Goal: Information Seeking & Learning: Learn about a topic

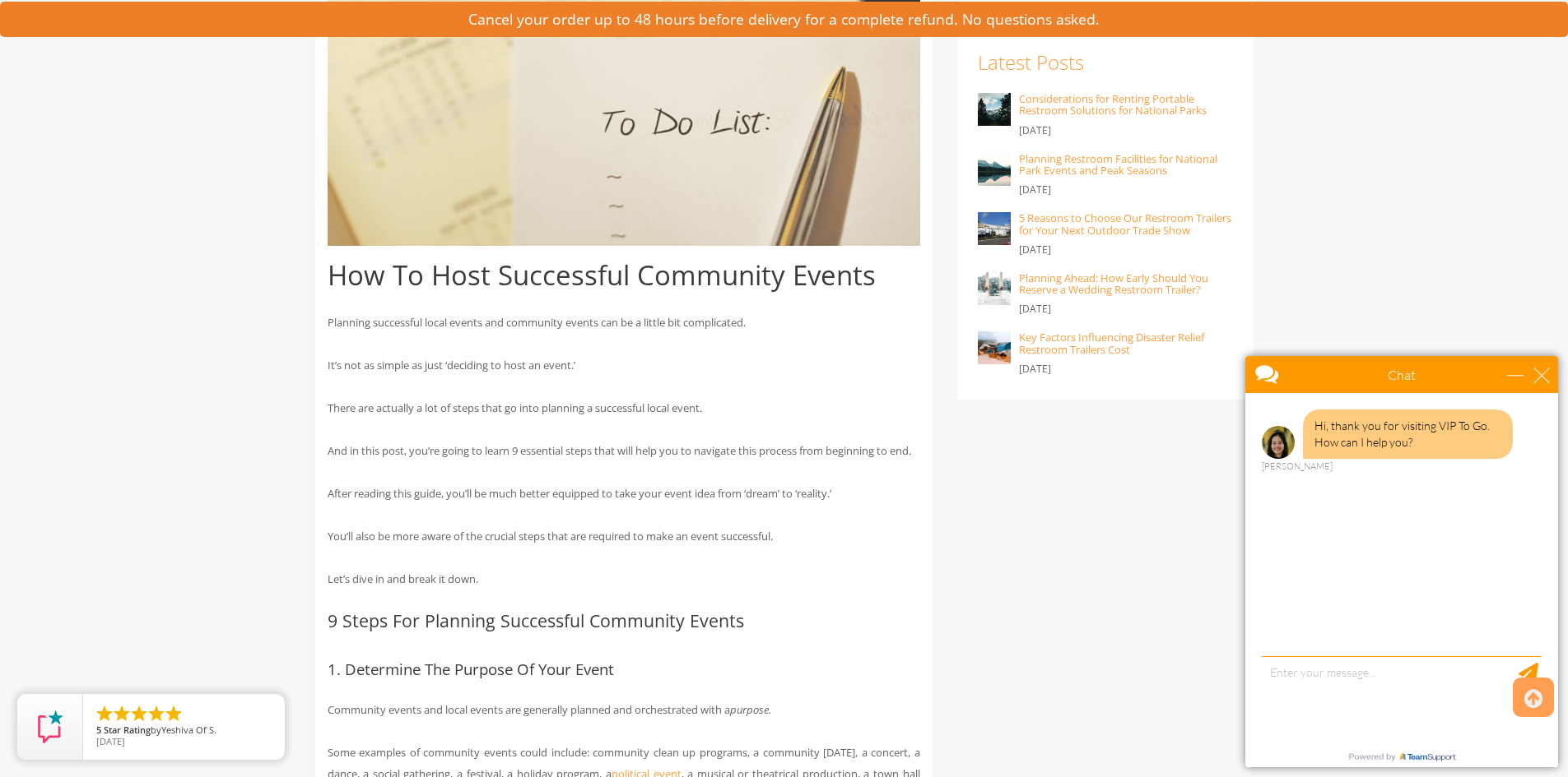
scroll to position [494, 0]
click at [1544, 371] on div "close" at bounding box center [1541, 375] width 17 height 17
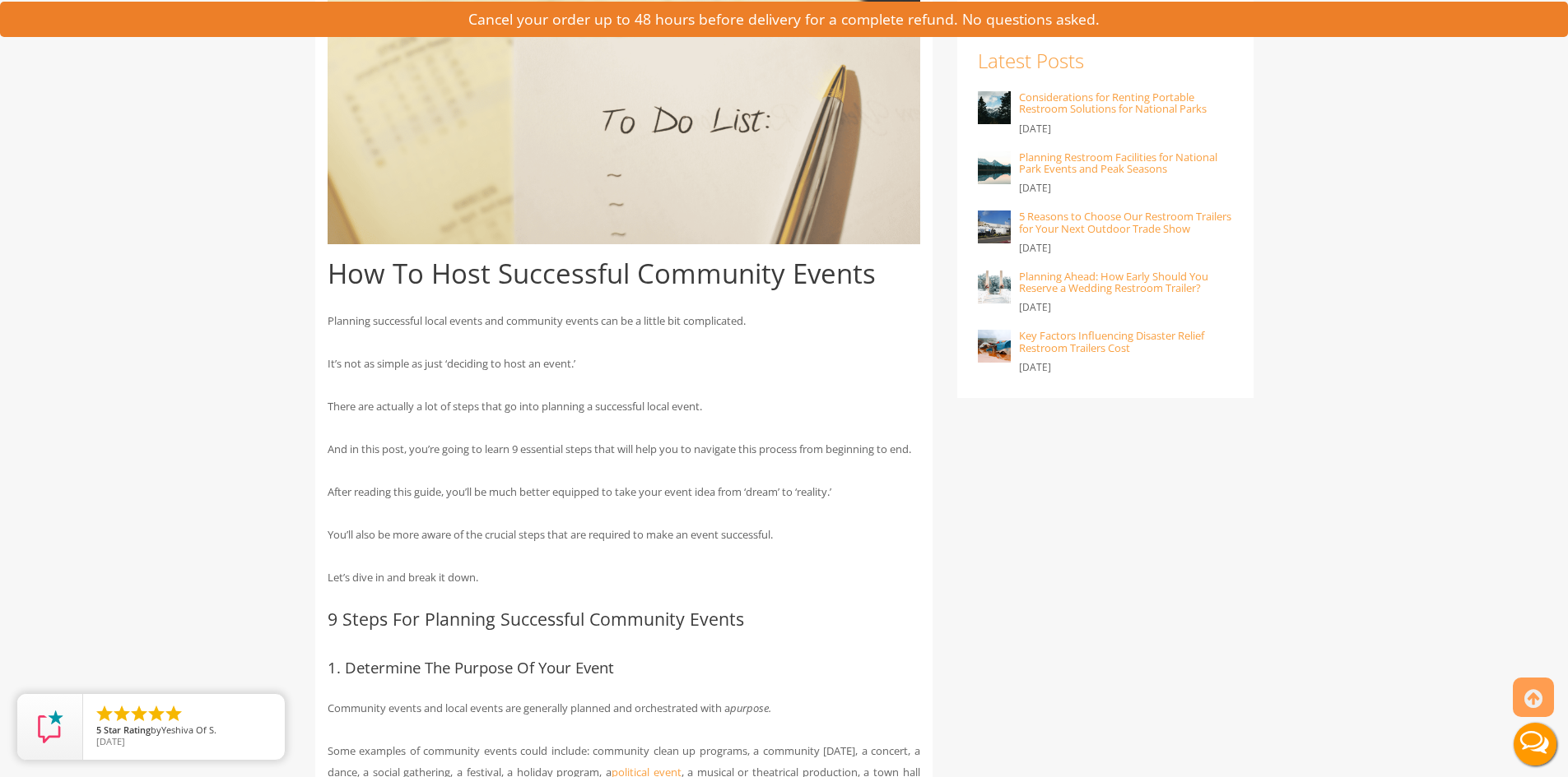
scroll to position [0, 0]
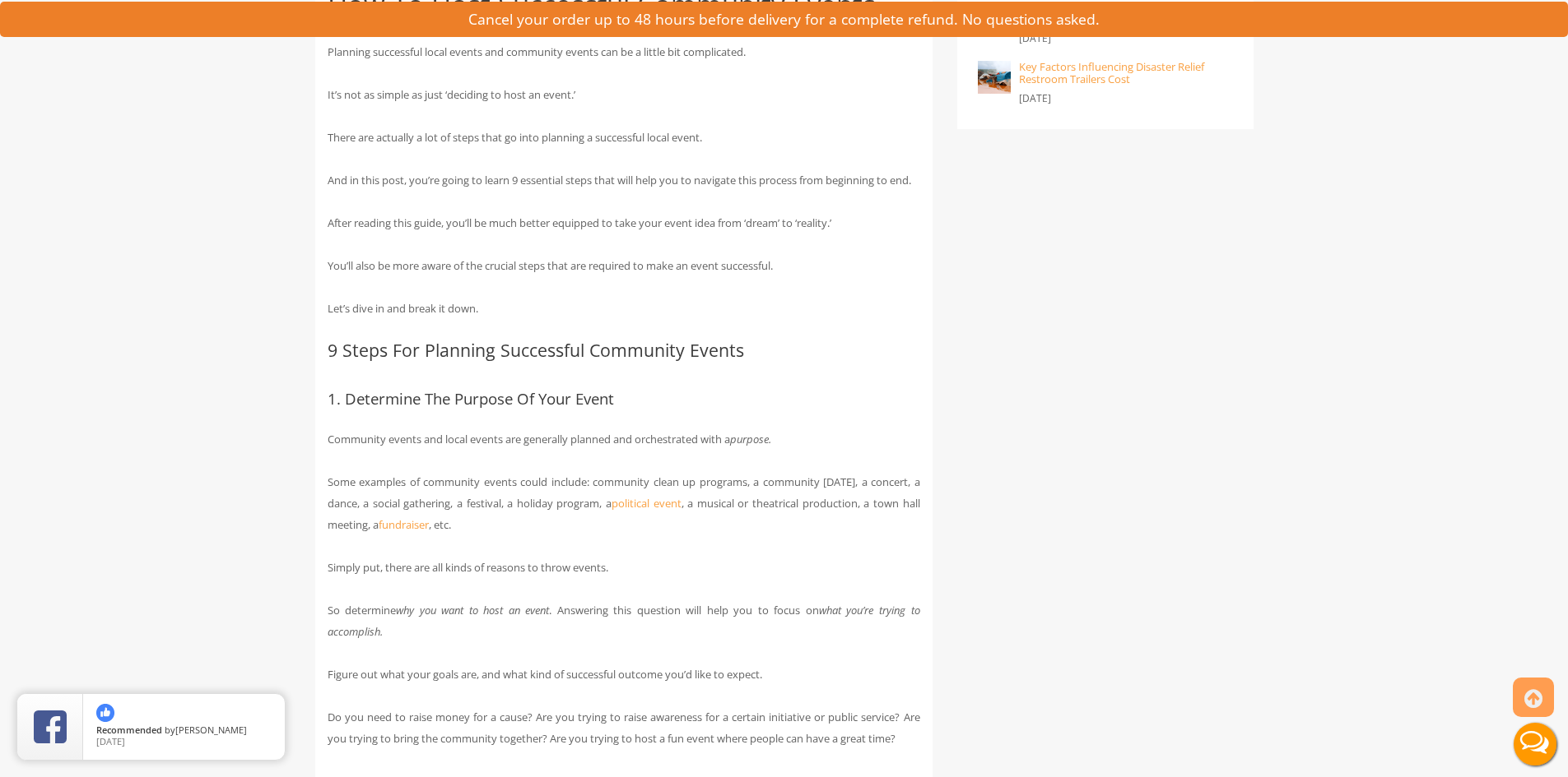
scroll to position [789, 0]
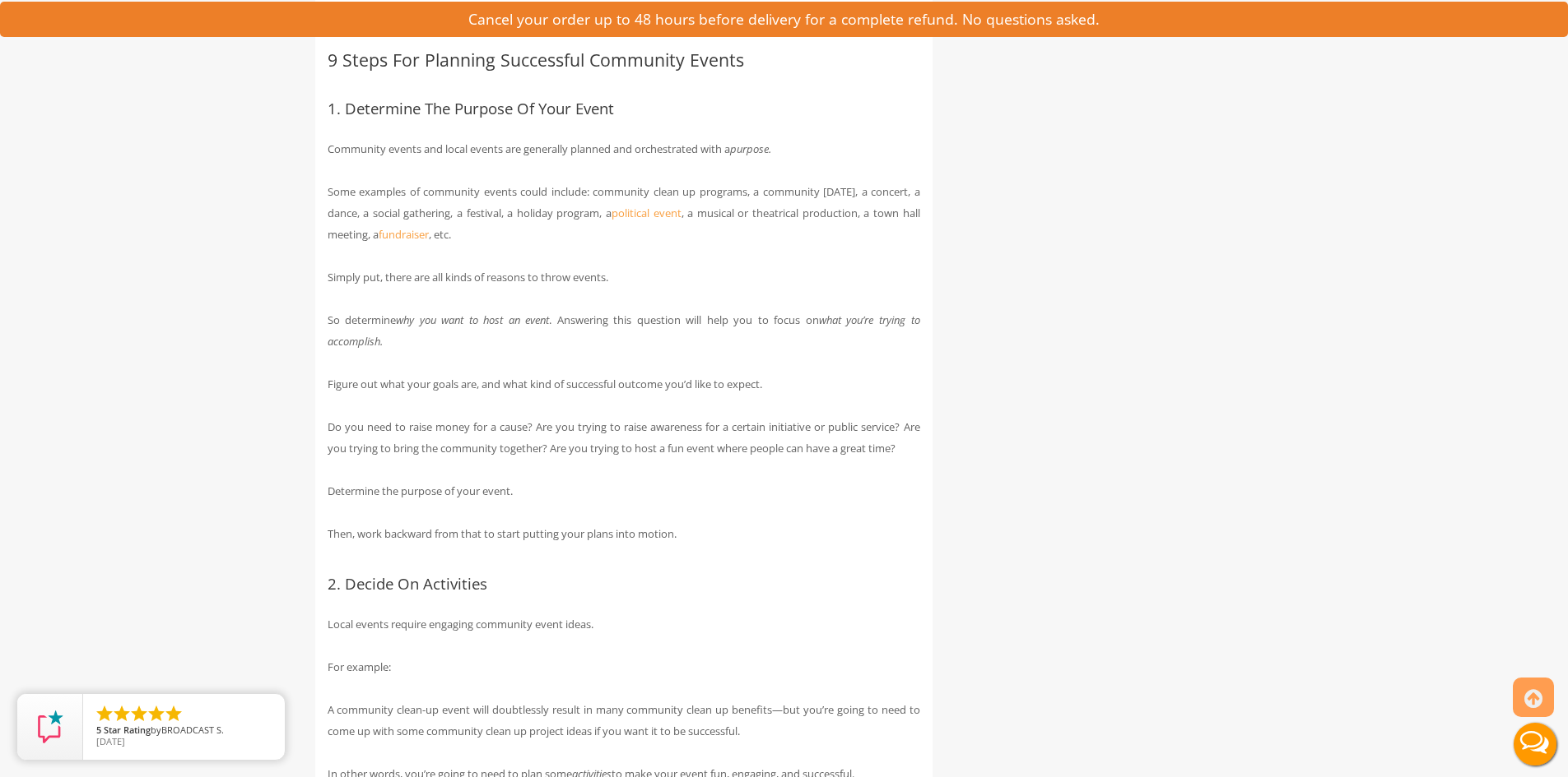
scroll to position [1152, 0]
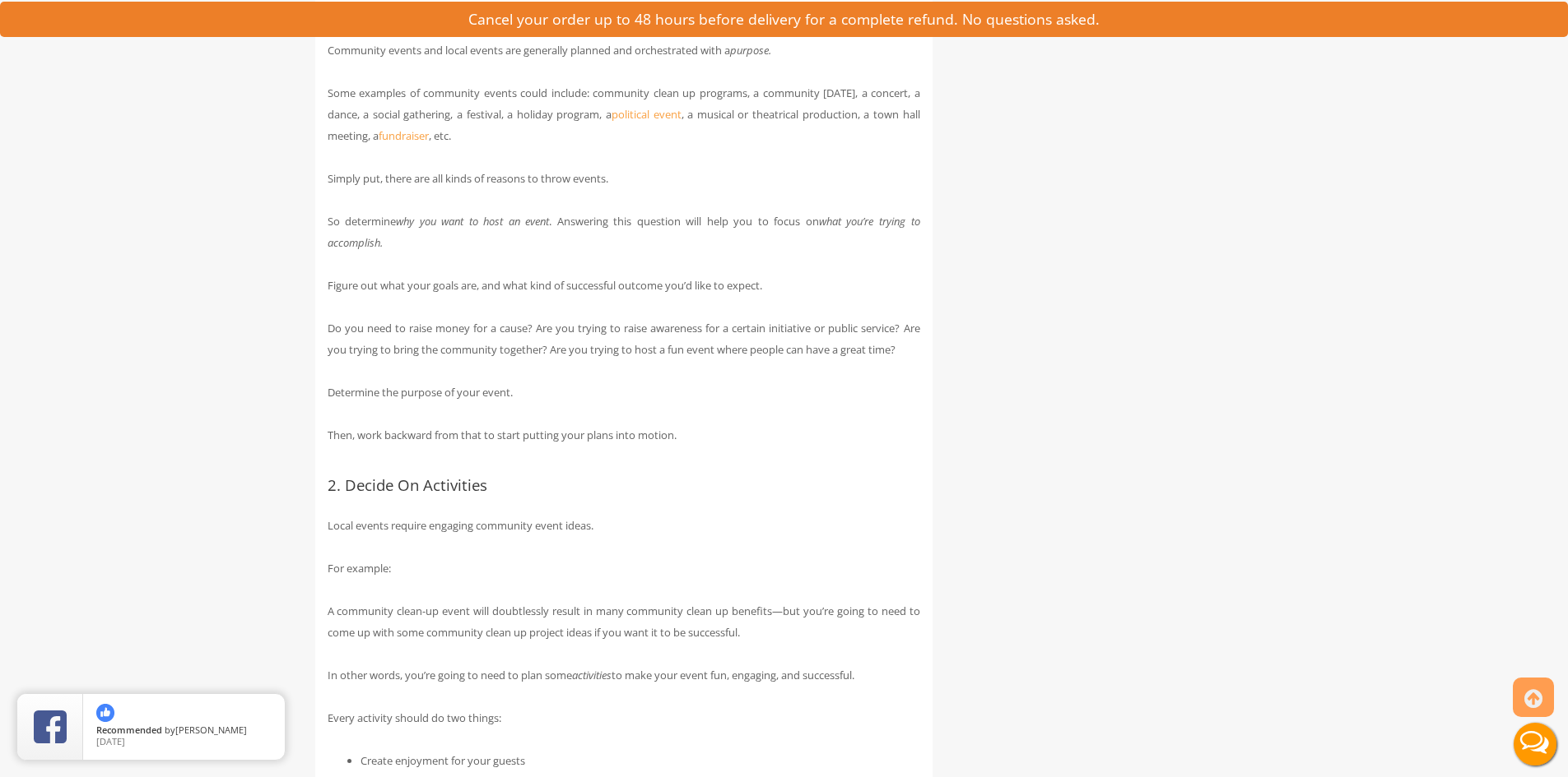
click at [860, 403] on p "Determine the purpose of your event." at bounding box center [624, 392] width 593 height 21
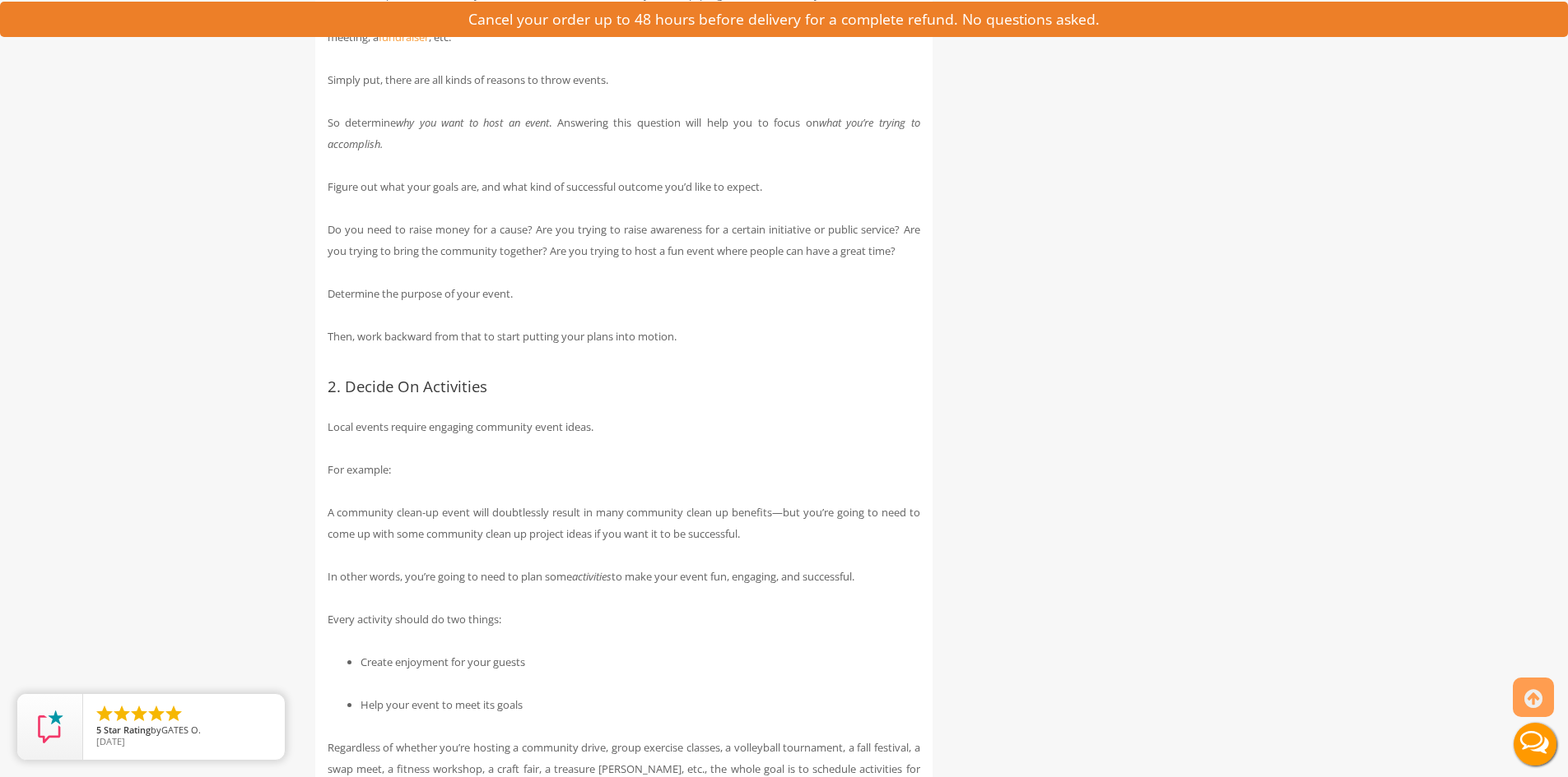
scroll to position [1283, 0]
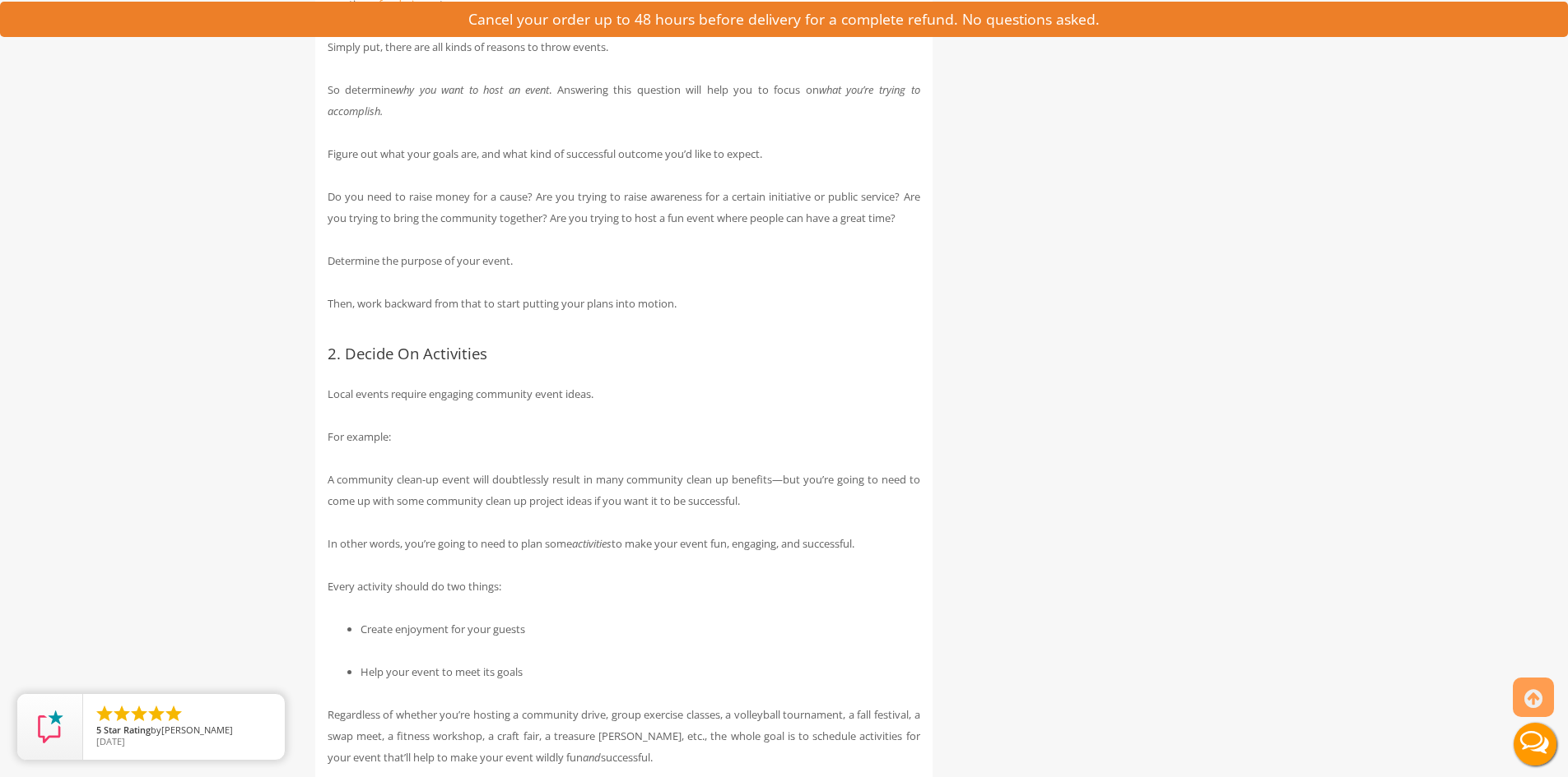
click at [687, 405] on p "Local events require engaging community event ideas." at bounding box center [624, 394] width 593 height 21
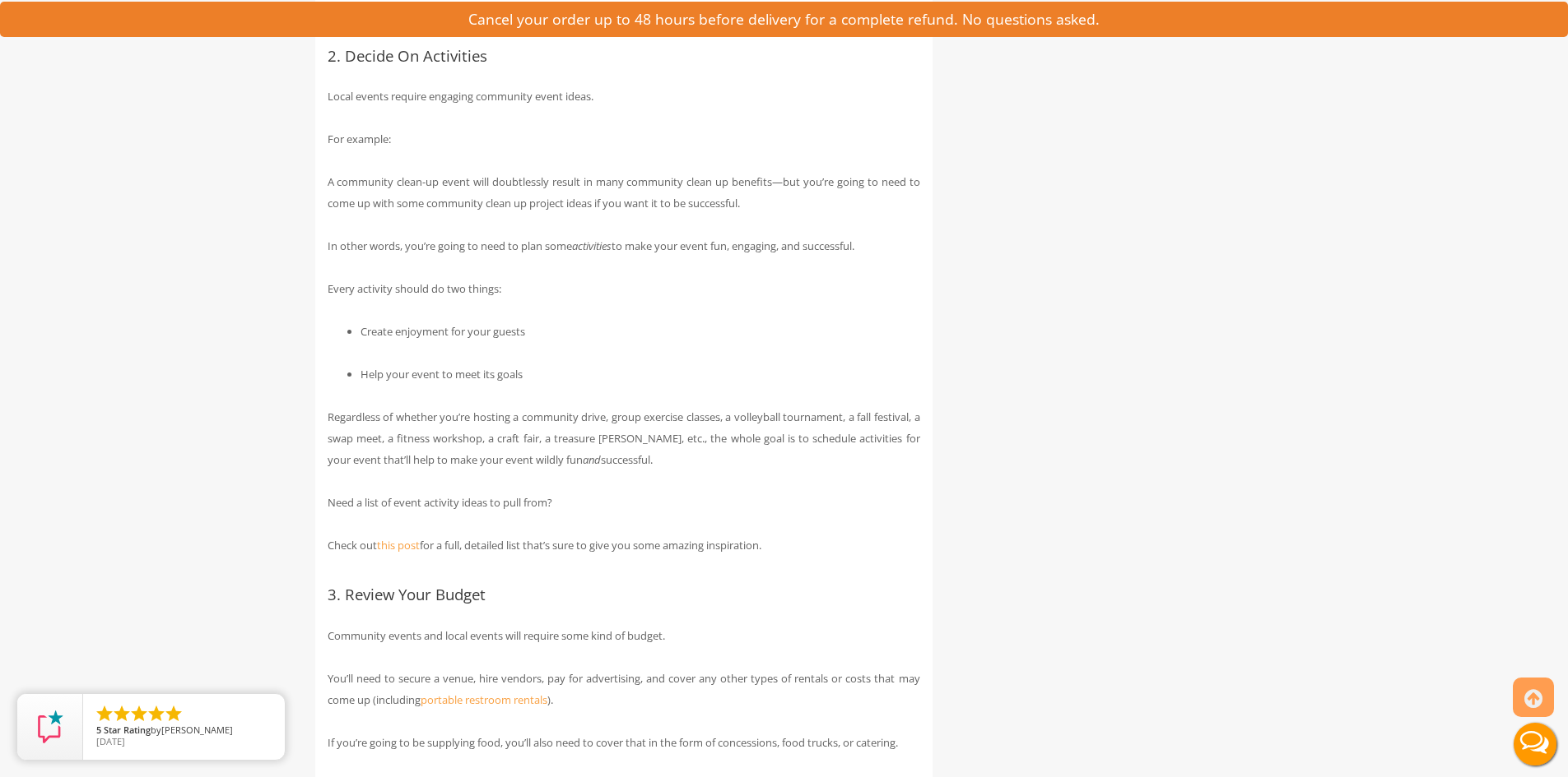
scroll to position [1613, 0]
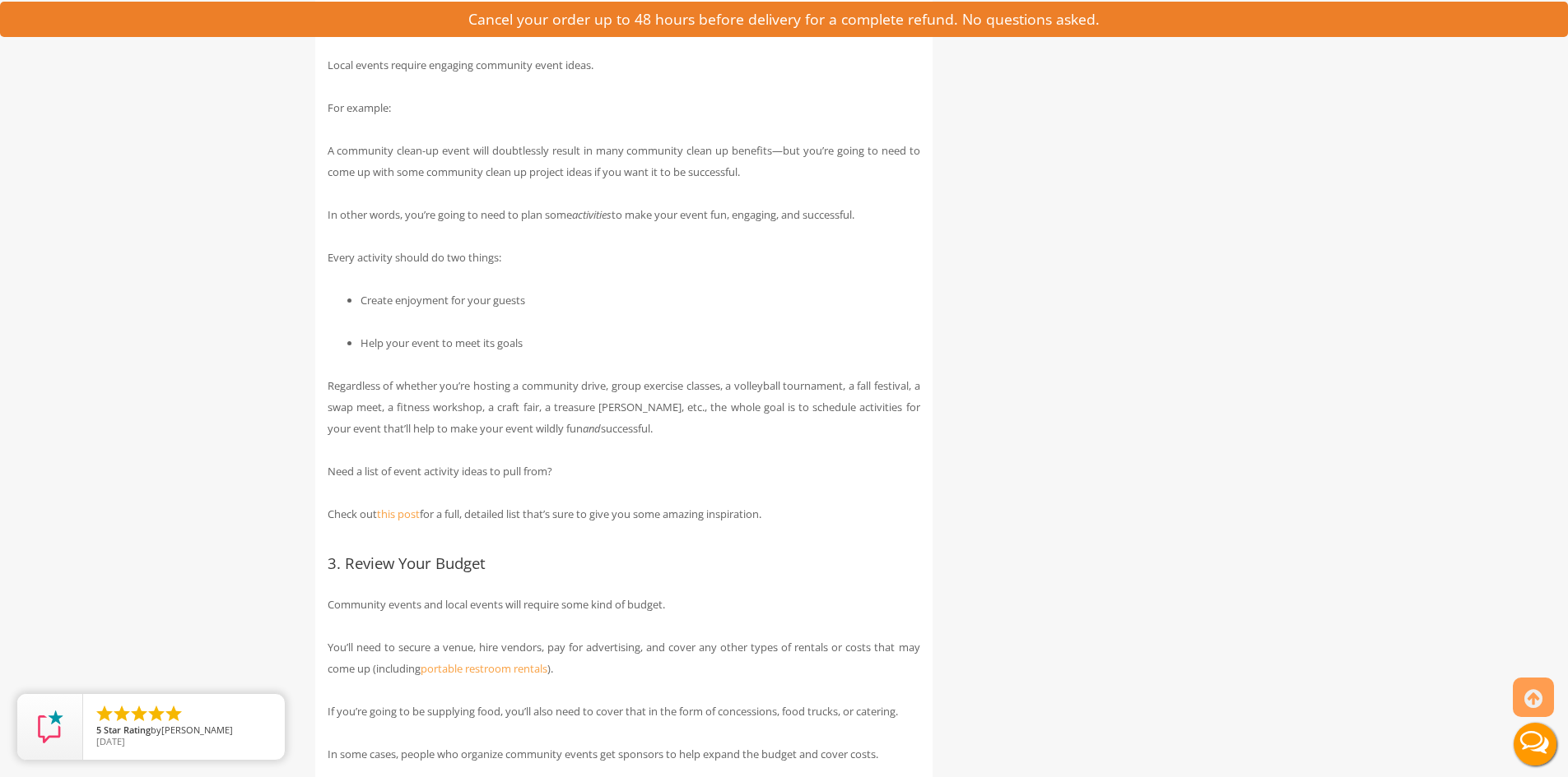
click at [585, 354] on li "Help your event to meet its goals" at bounding box center [640, 343] width 560 height 21
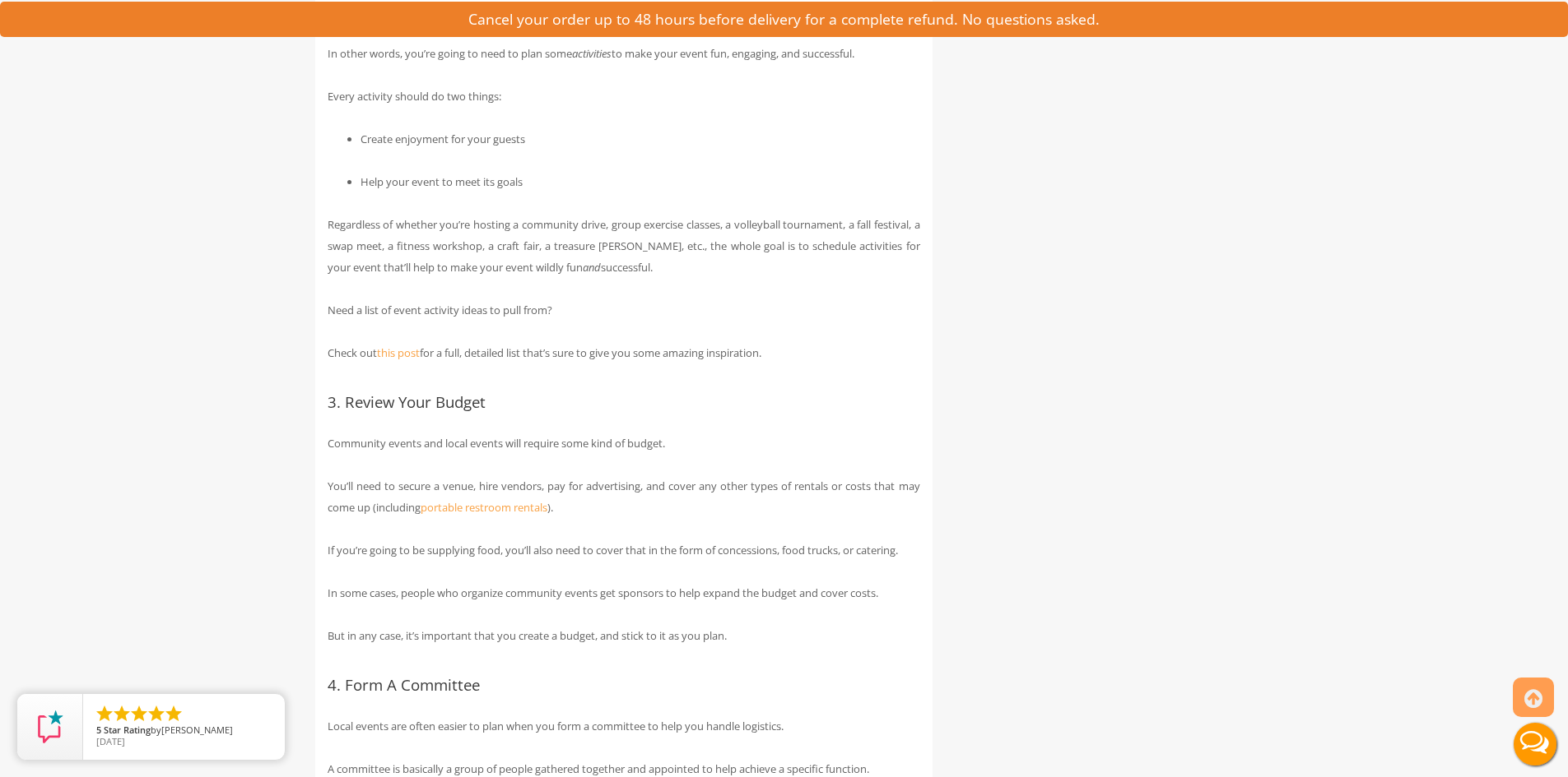
scroll to position [1876, 0]
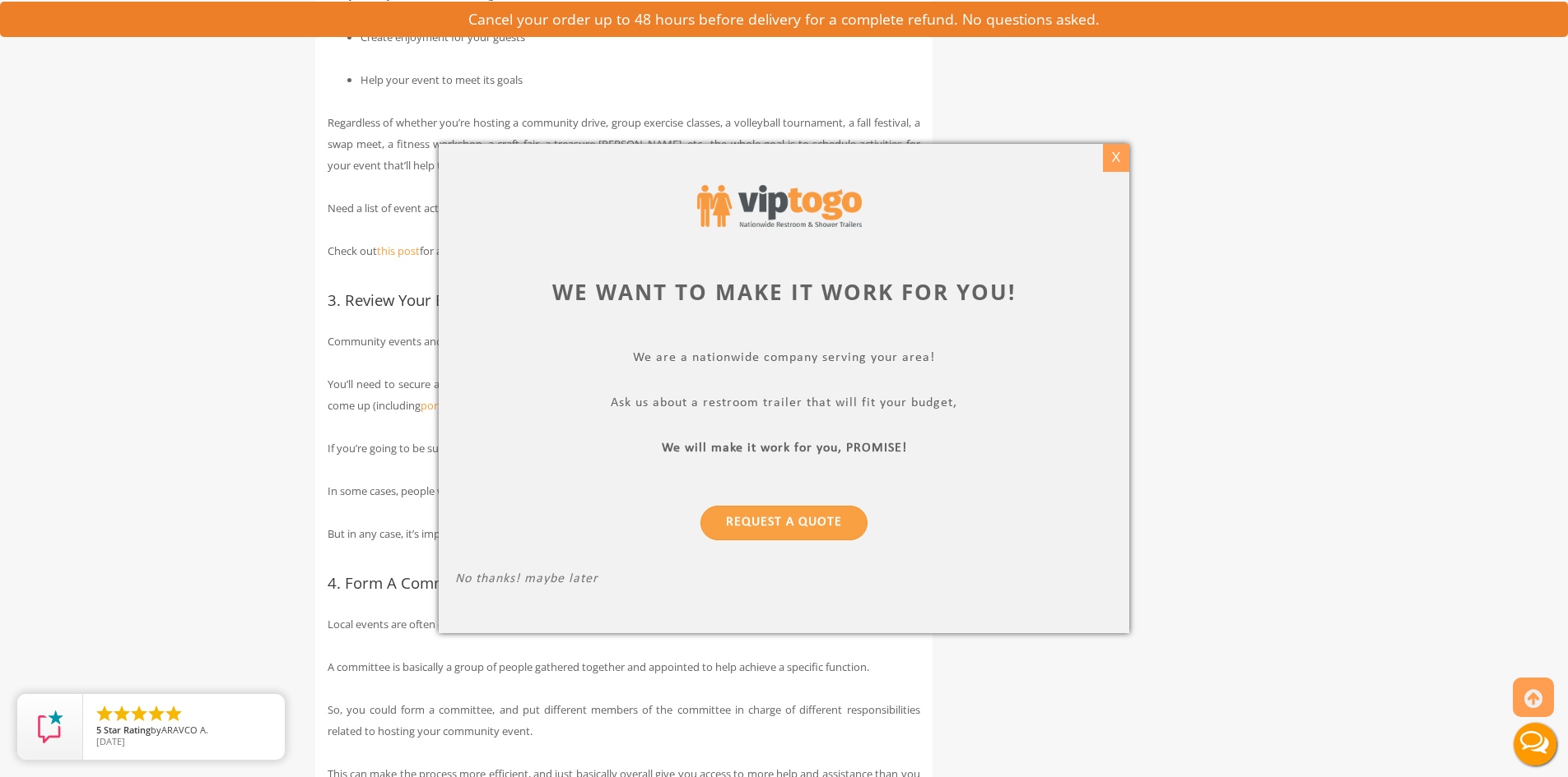
click at [1120, 154] on div "X" at bounding box center [1115, 158] width 25 height 28
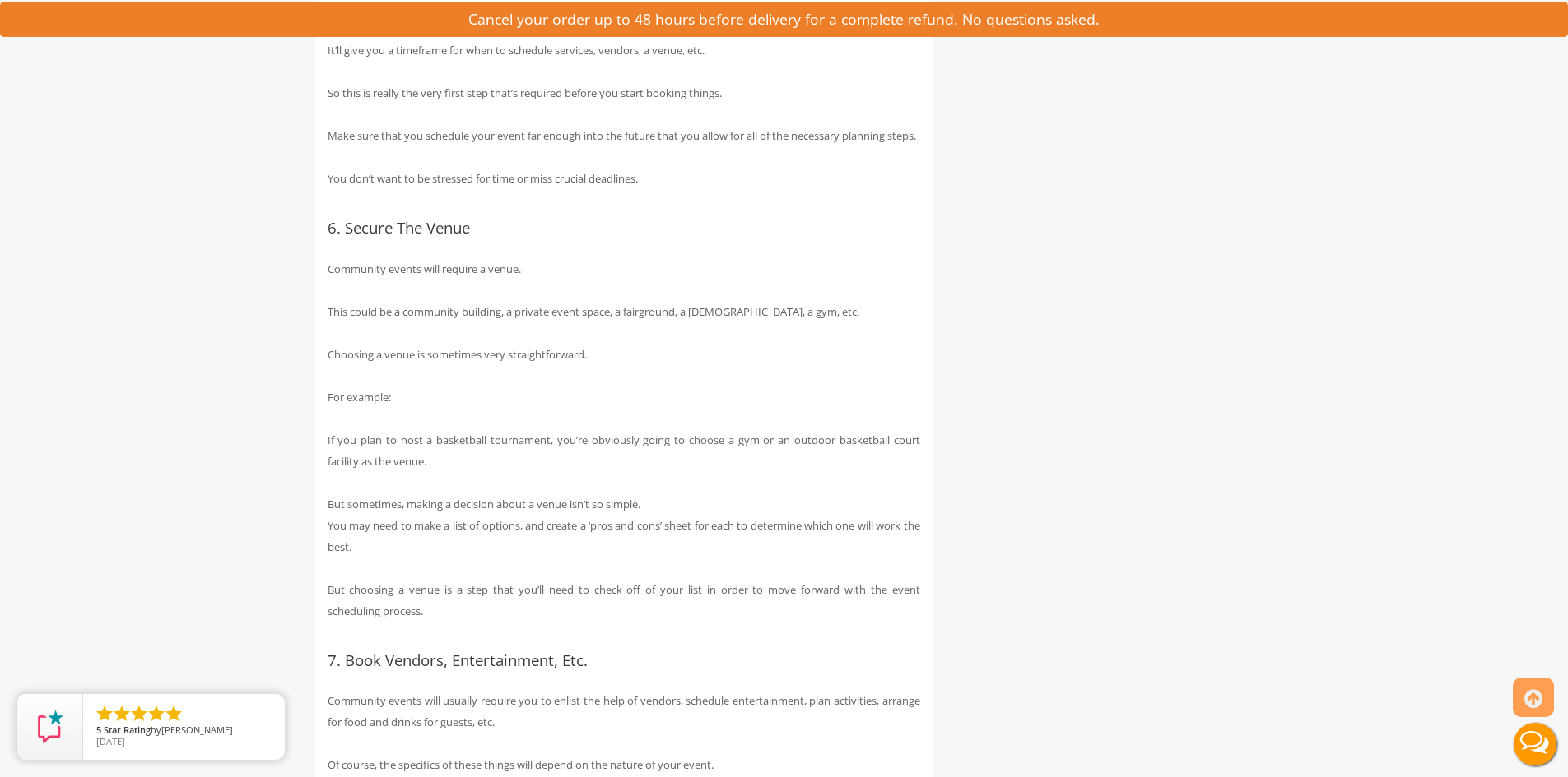
scroll to position [2829, 0]
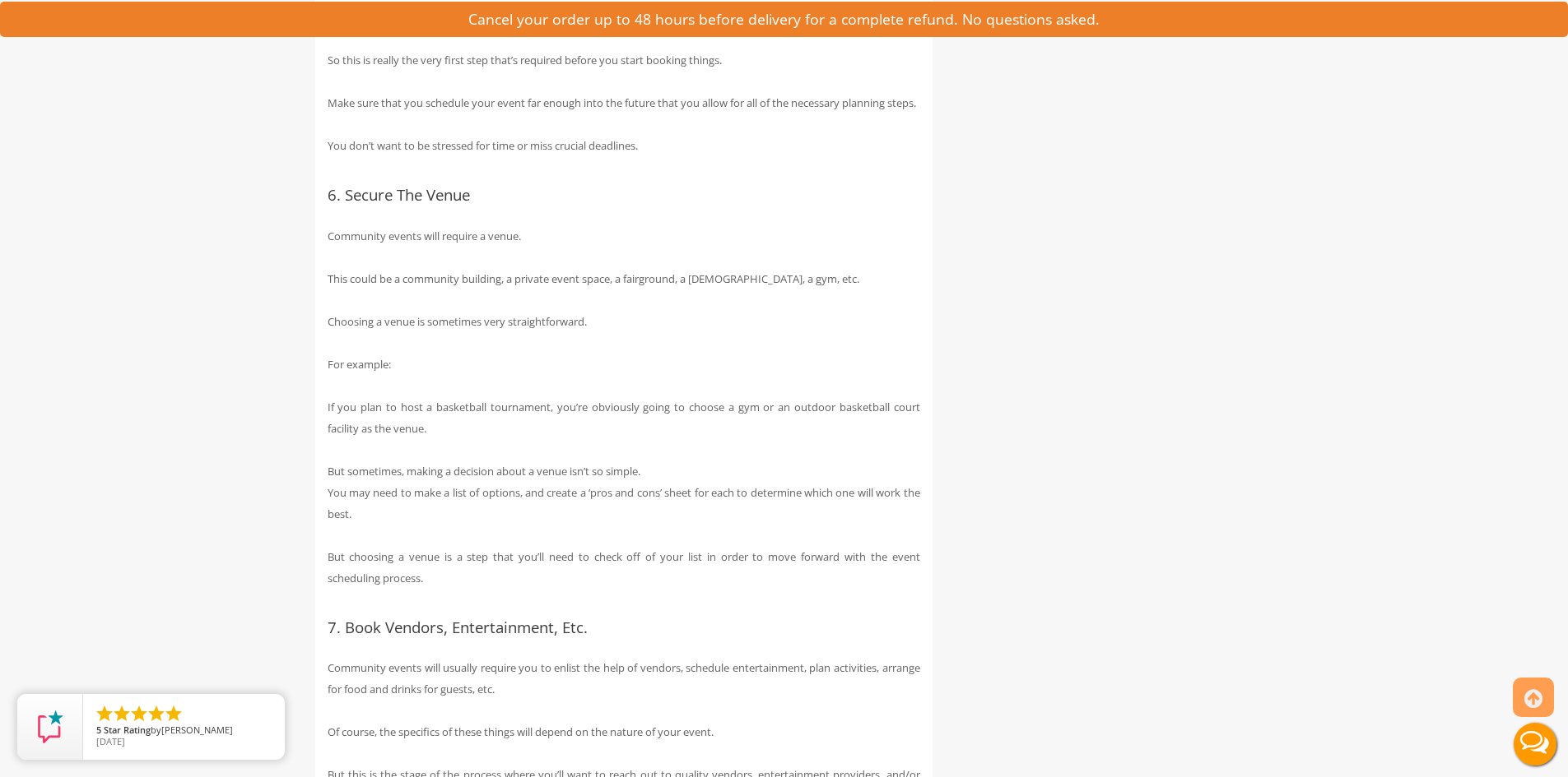
click at [1034, 514] on div "How To Host Successful Community Events Planning successful local events and co…" at bounding box center [784, 714] width 963 height 6421
click at [549, 589] on p "But choosing a venue is a step that you’ll need to check off of your list in or…" at bounding box center [624, 567] width 593 height 43
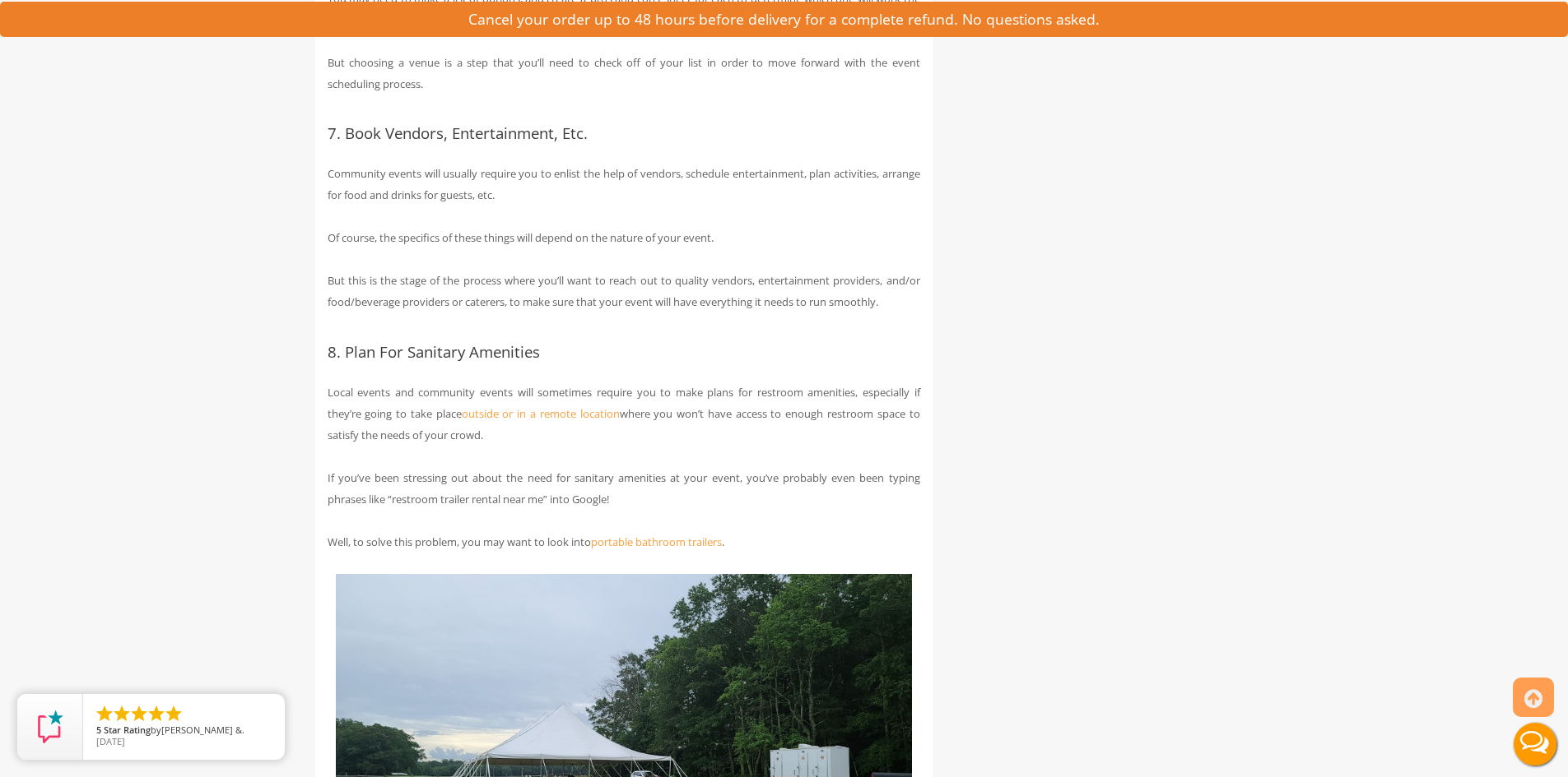
scroll to position [3356, 0]
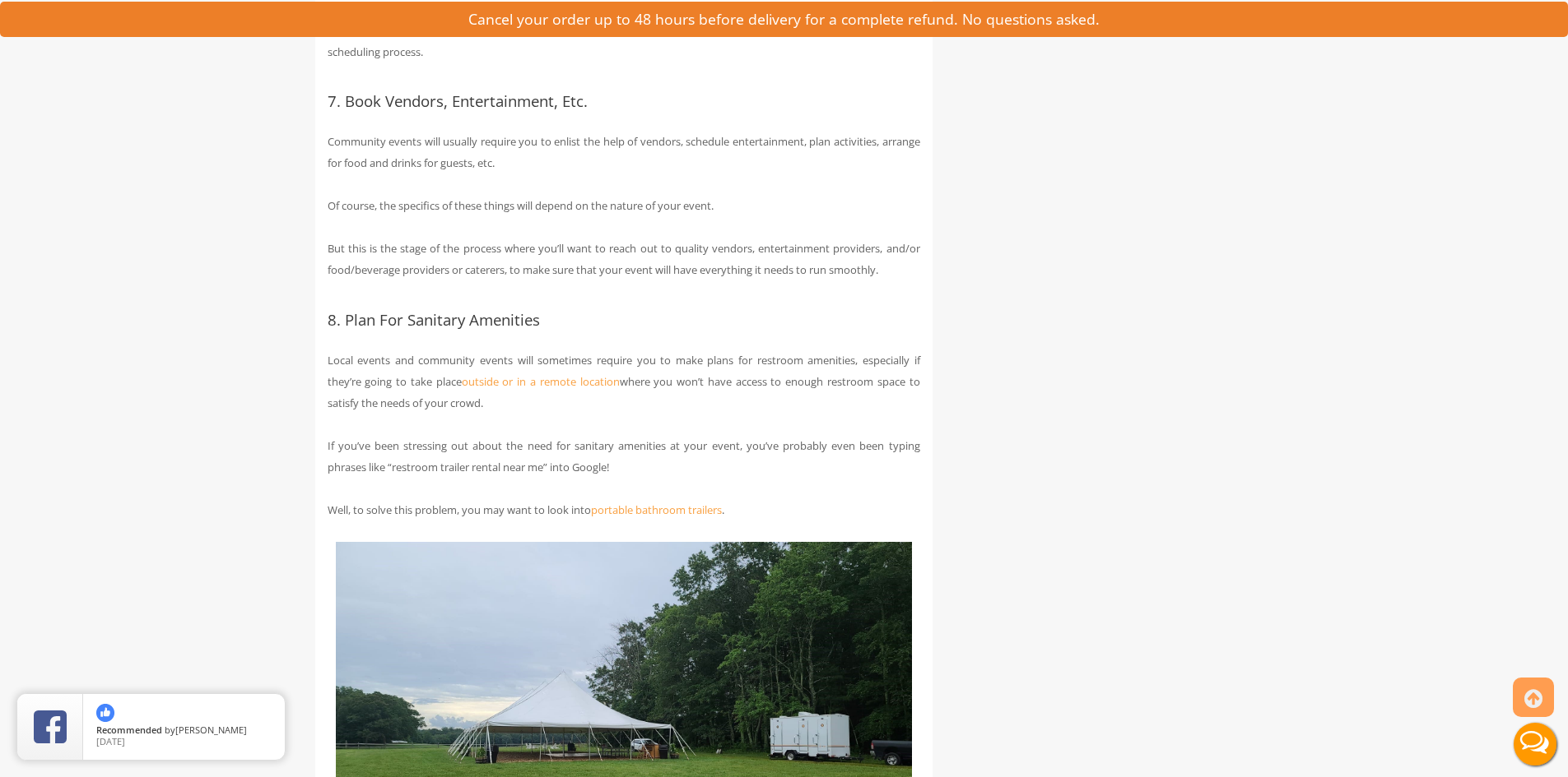
click at [753, 265] on div "How To Host Successful Community Events Planning successful local events and co…" at bounding box center [624, 142] width 617 height 6330
click at [999, 302] on div "How To Host Successful Community Events Planning successful local events and co…" at bounding box center [784, 188] width 963 height 6421
click at [452, 343] on div "How To Host Successful Community Events Planning successful local events and co…" at bounding box center [624, 142] width 617 height 6330
click at [851, 533] on div "How To Host Successful Community Events Planning successful local events and co…" at bounding box center [624, 142] width 617 height 6330
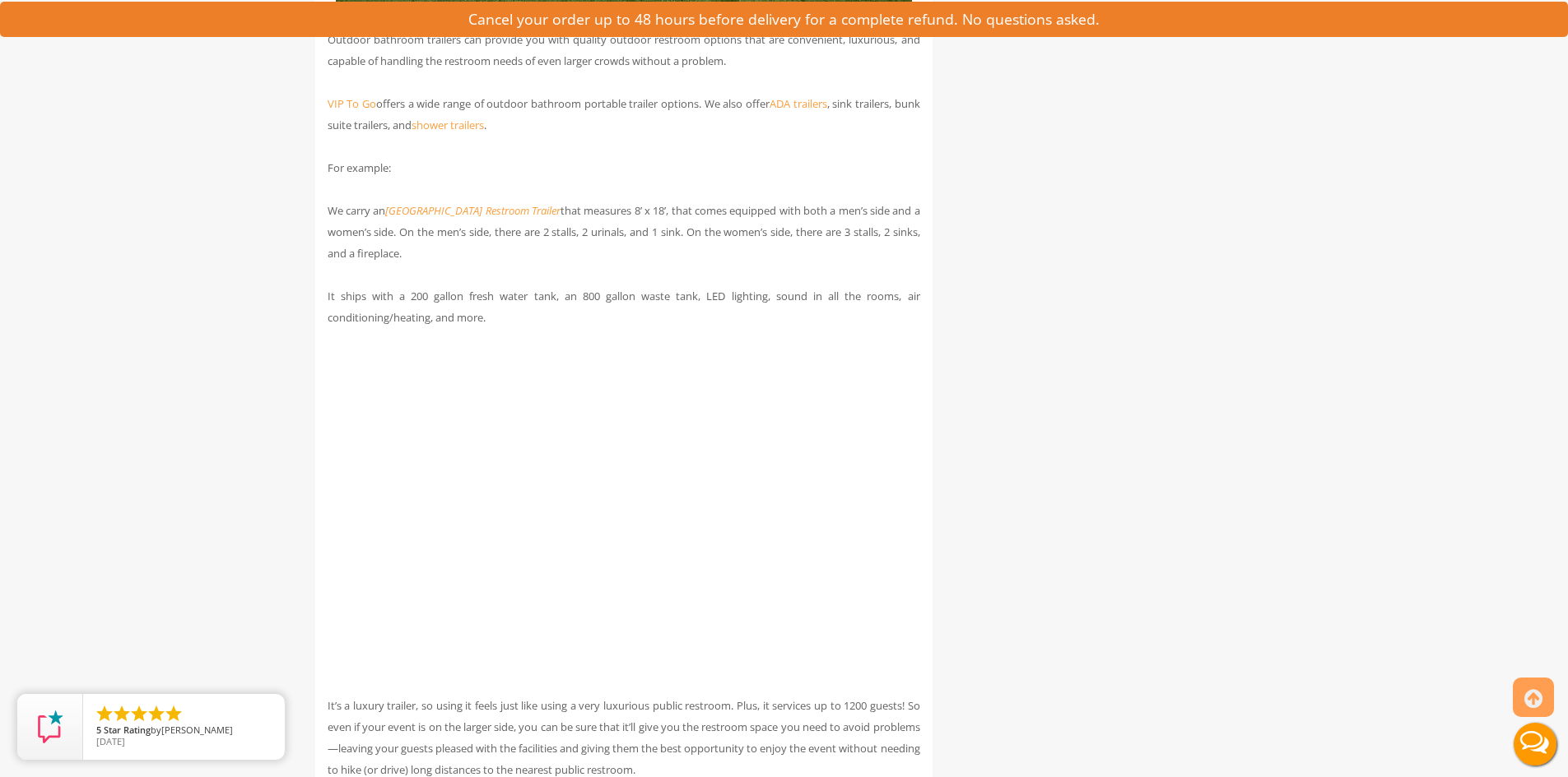
scroll to position [4211, 0]
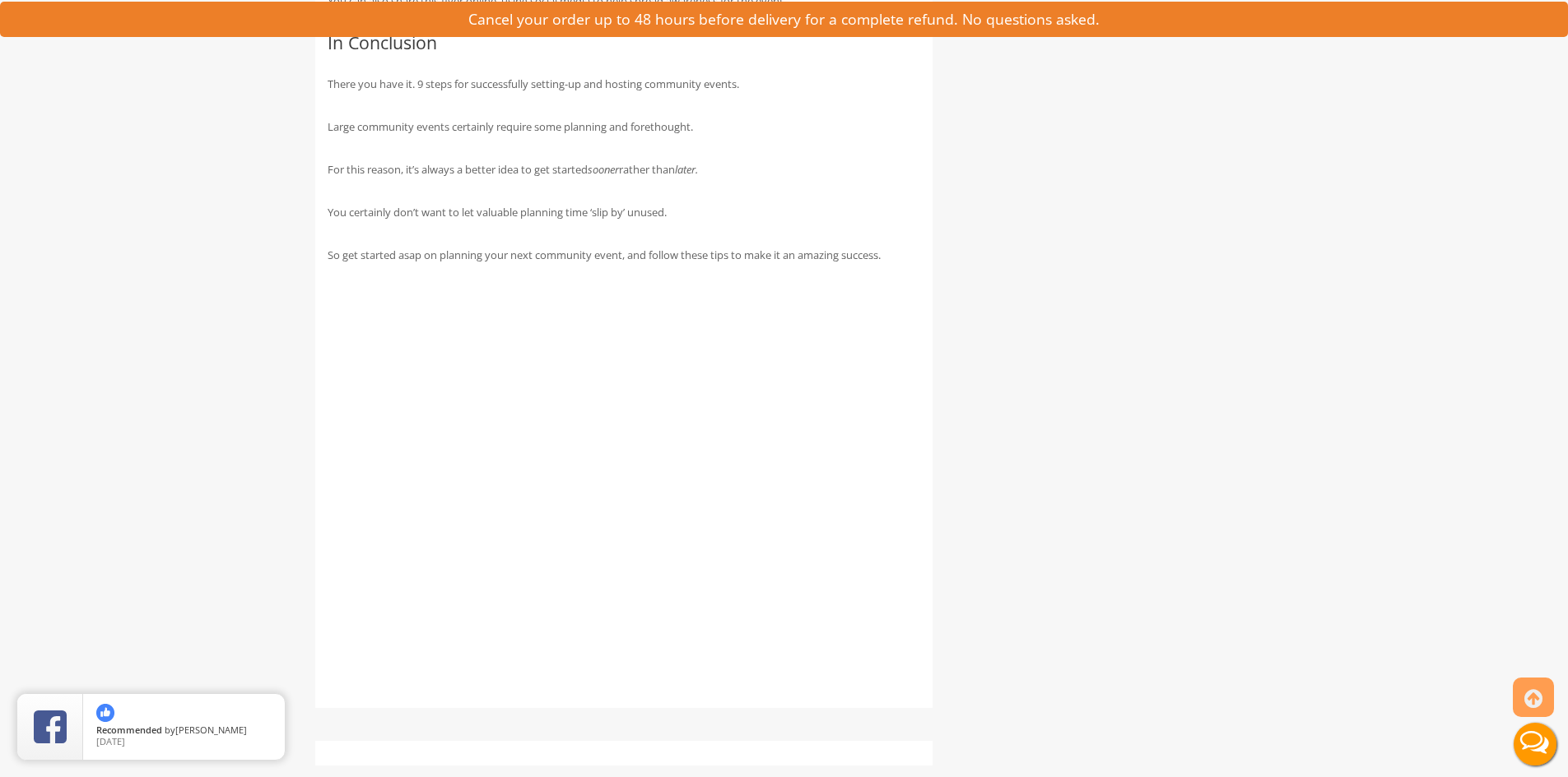
scroll to position [5988, 0]
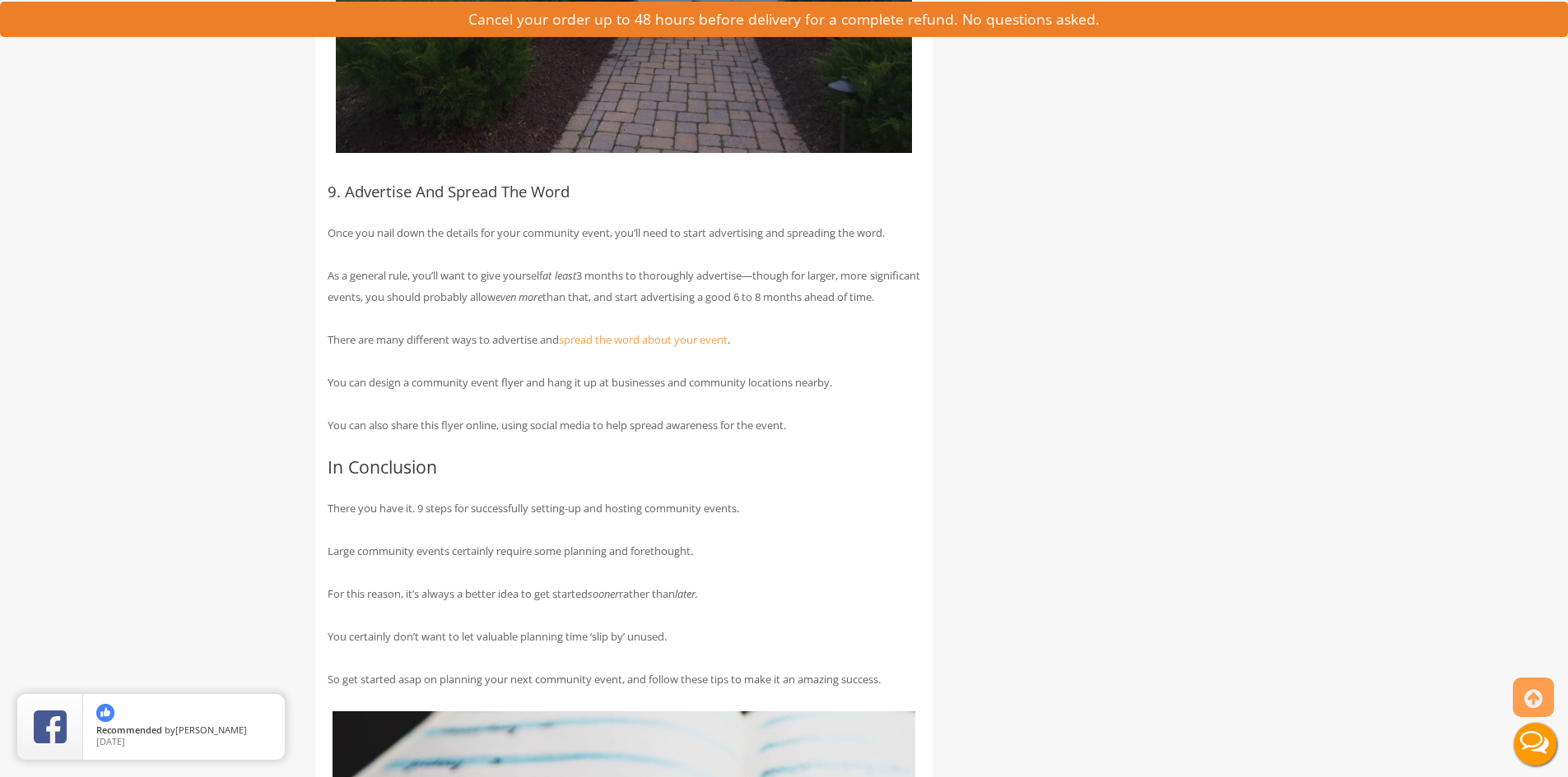
scroll to position [5563, 0]
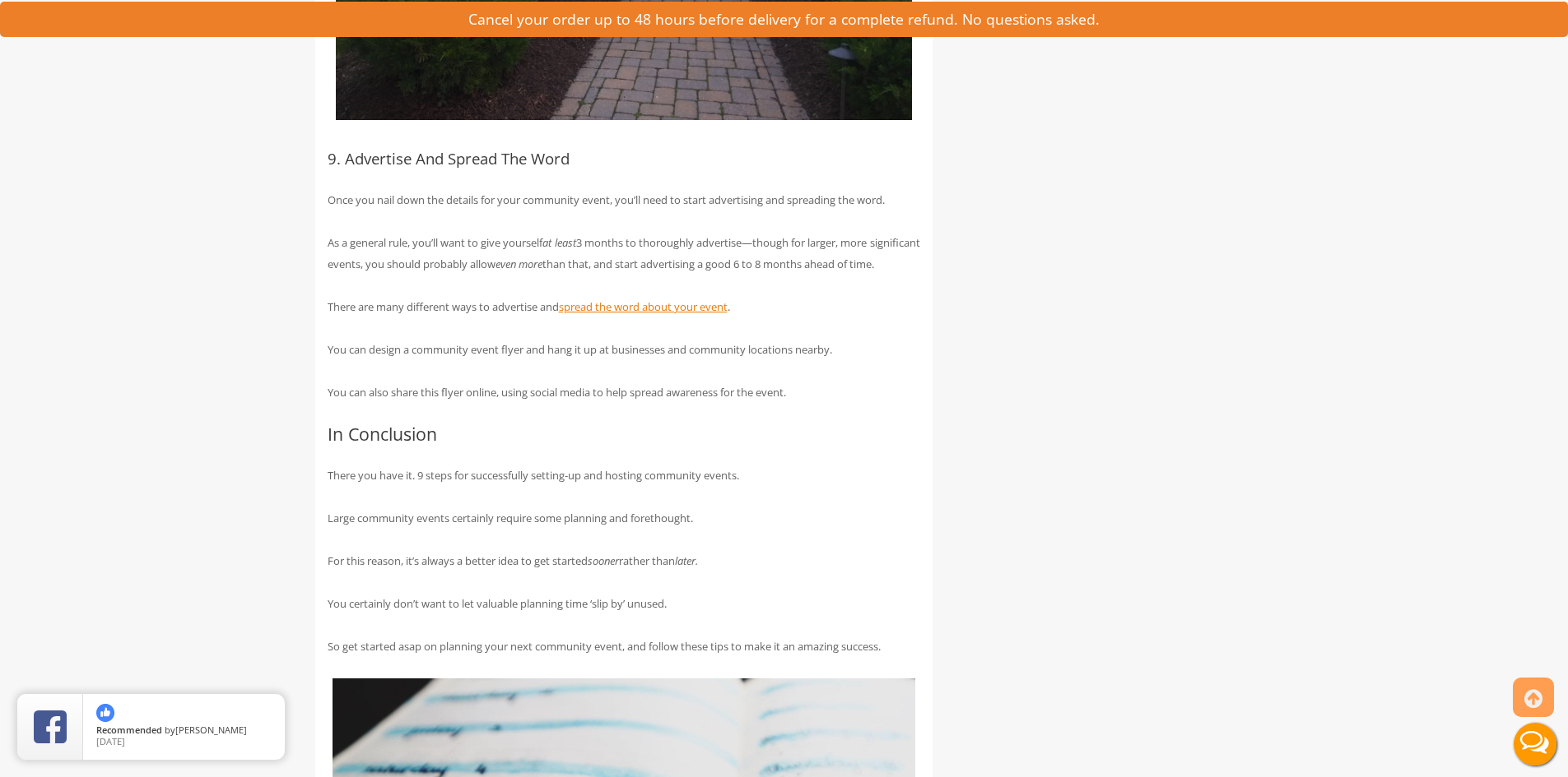
click at [634, 314] on link "spread the word about your event" at bounding box center [643, 307] width 169 height 15
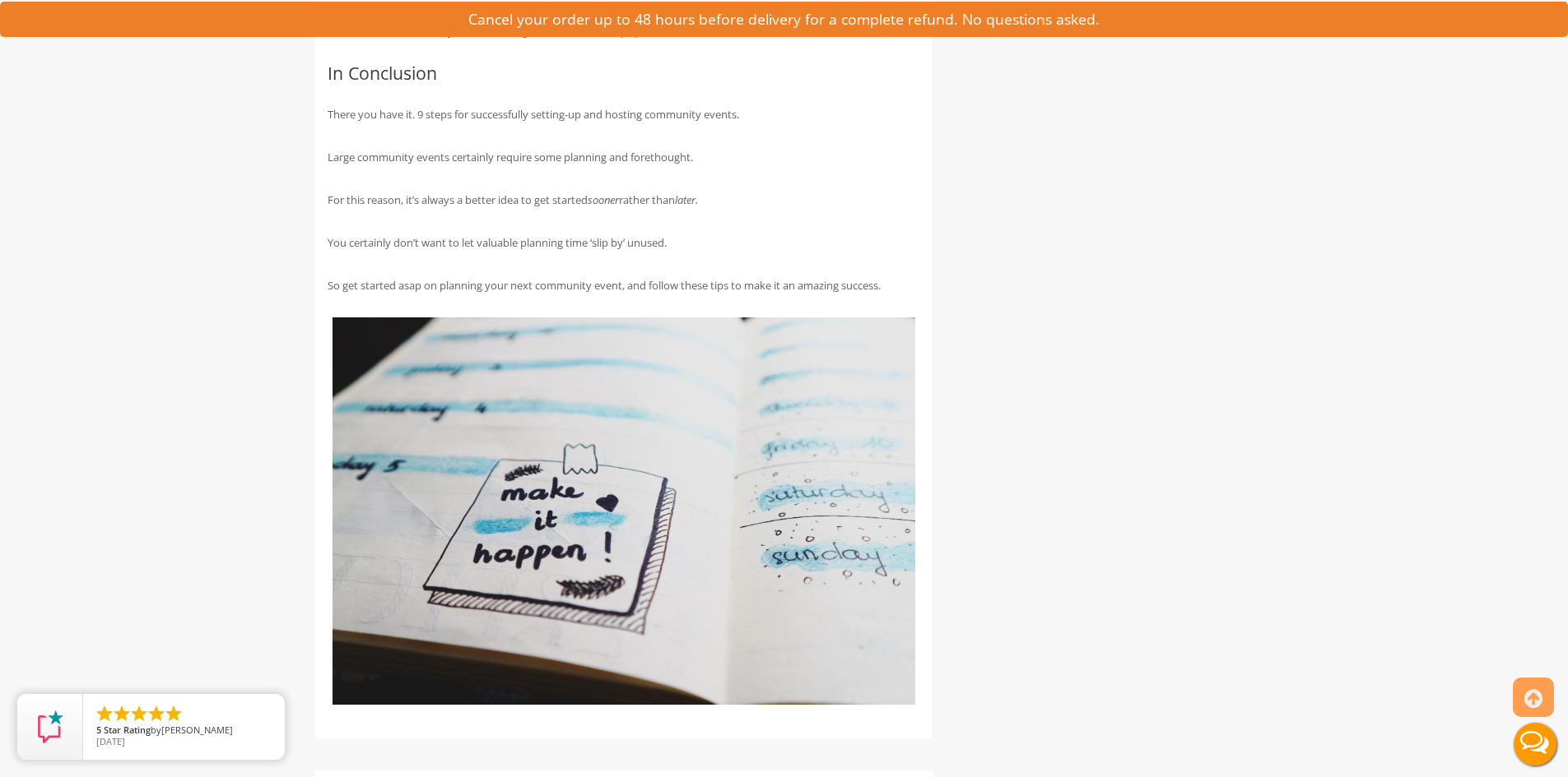
scroll to position [5926, 0]
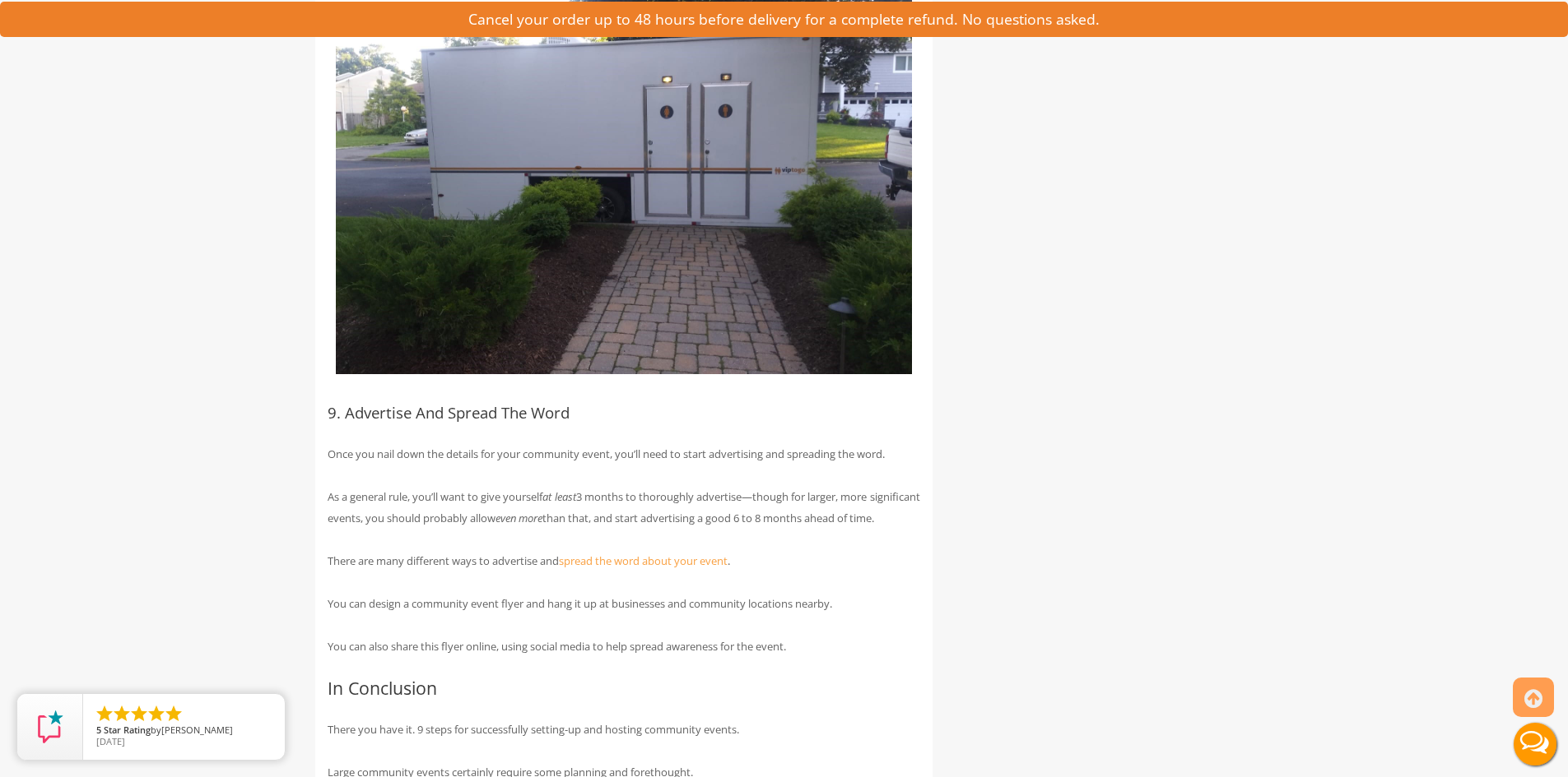
scroll to position [5299, 0]
